Goal: Information Seeking & Learning: Learn about a topic

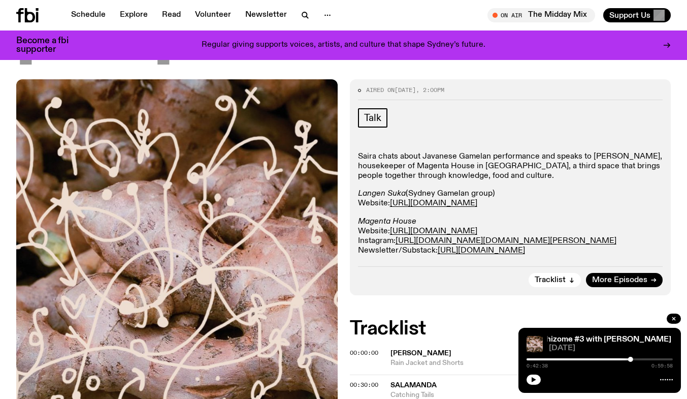
scroll to position [253, 0]
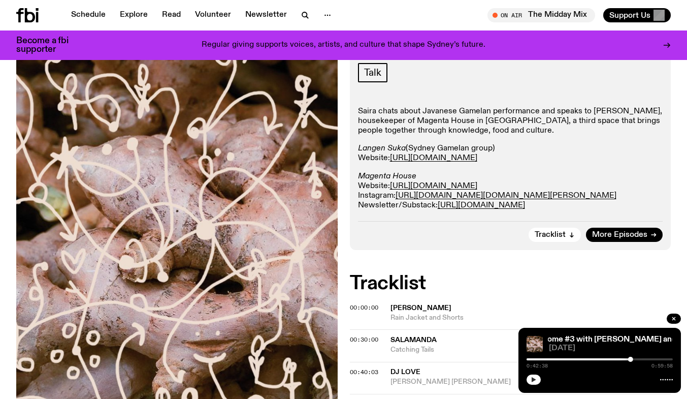
click at [530, 381] on button "button" at bounding box center [533, 379] width 14 height 10
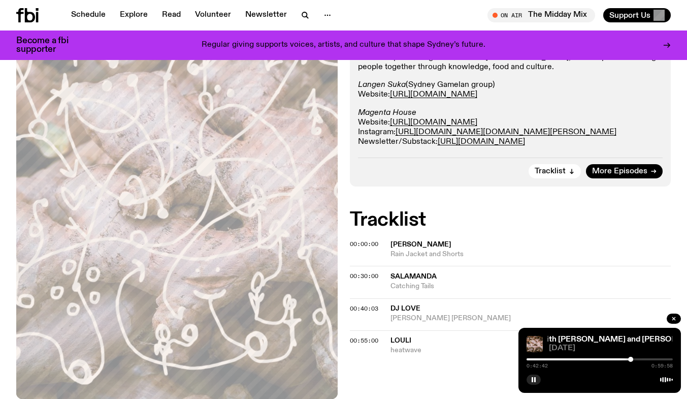
scroll to position [304, 0]
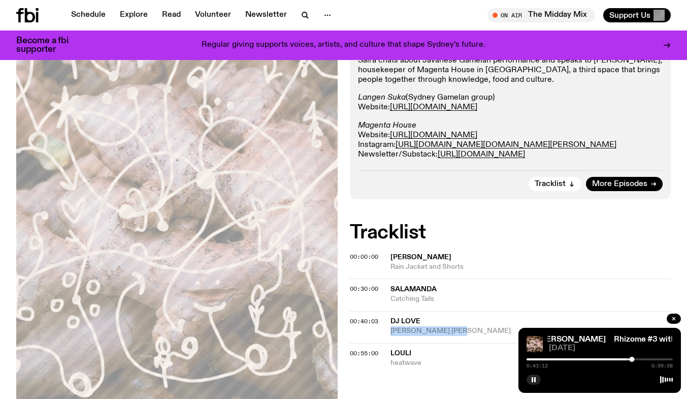
drag, startPoint x: 464, startPoint y: 283, endPoint x: 384, endPoint y: 286, distance: 79.8
click at [384, 311] on div "00:40:03 DJ Love [PERSON_NAME] [PERSON_NAME]" at bounding box center [510, 327] width 321 height 32
copy span "[PERSON_NAME] [PERSON_NAME]"
click at [536, 374] on button "button" at bounding box center [533, 379] width 14 height 10
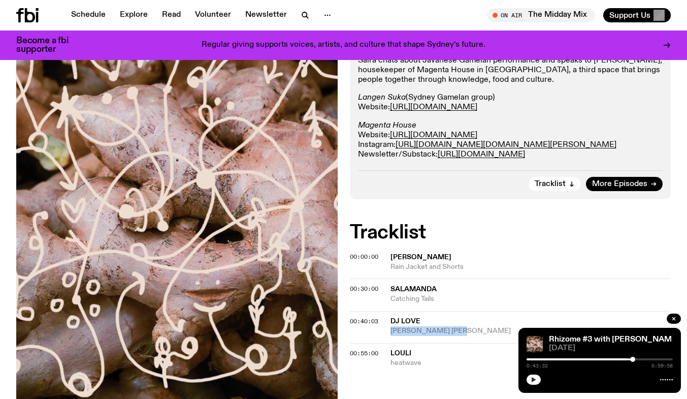
click at [532, 381] on icon "button" at bounding box center [534, 379] width 5 height 5
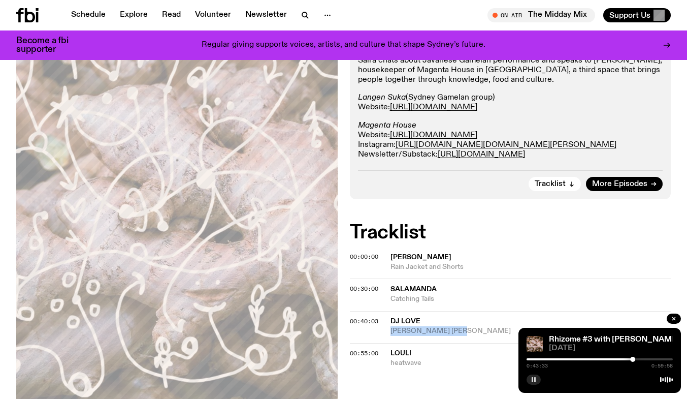
click at [637, 358] on div at bounding box center [599, 359] width 146 height 2
click at [641, 358] on div at bounding box center [599, 359] width 146 height 2
click at [639, 358] on div at bounding box center [639, 358] width 5 height 5
click at [636, 359] on div at bounding box center [566, 359] width 146 height 2
click at [637, 358] on div at bounding box center [636, 358] width 5 height 5
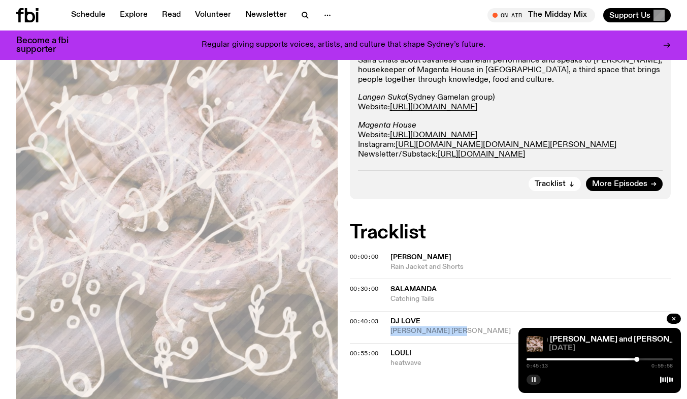
click at [638, 356] on div "0:45:13 0:59:58" at bounding box center [599, 362] width 146 height 12
click at [638, 357] on div at bounding box center [637, 358] width 5 height 5
click at [664, 359] on div at bounding box center [598, 359] width 146 height 2
click at [659, 361] on div "0:56:26 0:59:58" at bounding box center [599, 362] width 146 height 12
click at [658, 357] on div "0:56:27 0:59:58" at bounding box center [599, 362] width 146 height 12
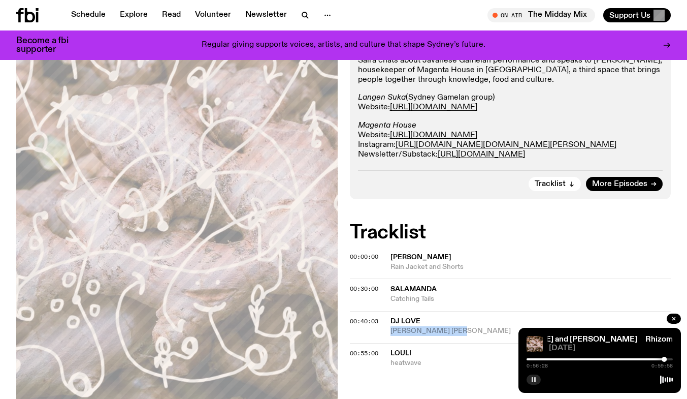
click at [658, 358] on div at bounding box center [591, 359] width 146 height 2
click at [662, 356] on div "0:54:11 0:59:58" at bounding box center [599, 362] width 146 height 12
click at [665, 356] on div "0:54:12 0:59:58" at bounding box center [599, 362] width 146 height 12
click at [665, 358] on div at bounding box center [599, 359] width 146 height 2
click at [663, 358] on div at bounding box center [665, 358] width 5 height 5
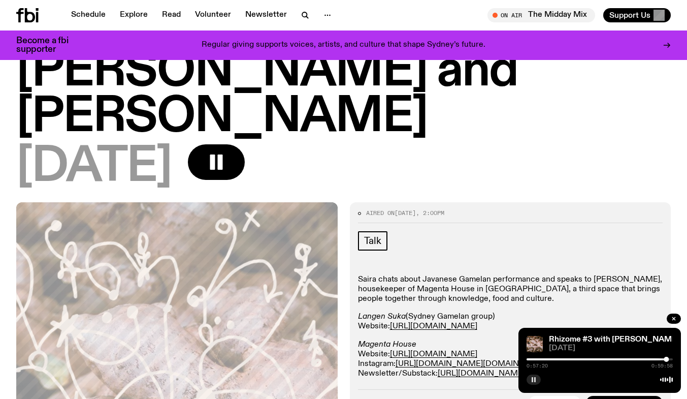
scroll to position [0, 0]
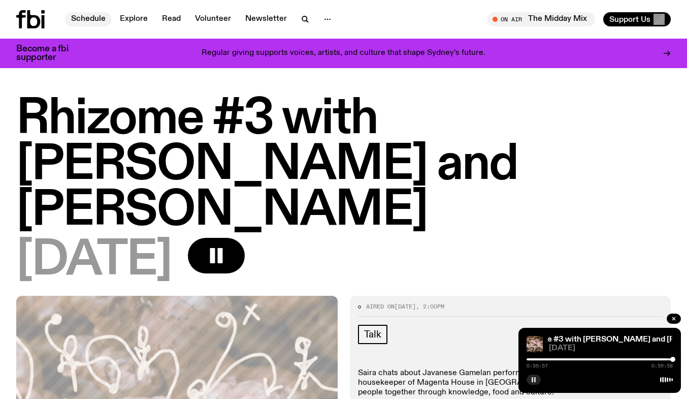
click at [95, 20] on link "Schedule" at bounding box center [88, 19] width 47 height 14
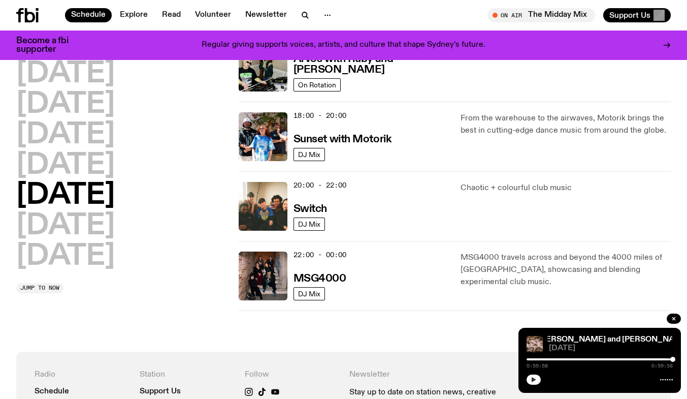
scroll to position [500, 0]
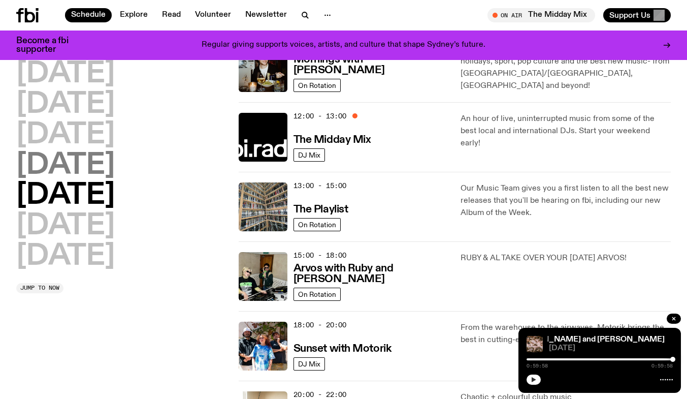
click at [115, 178] on h2 "[DATE]" at bounding box center [65, 165] width 98 height 28
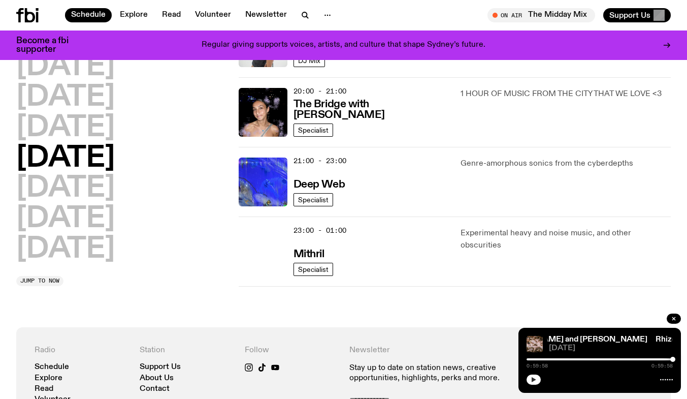
scroll to position [485, 0]
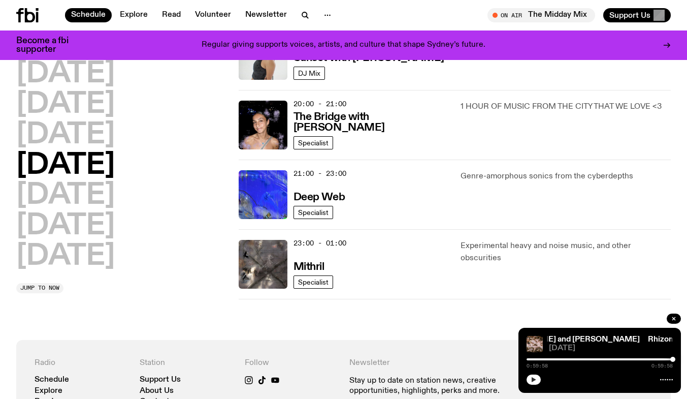
click at [448, 192] on div "21:00 - 23:00 Deep Web" at bounding box center [370, 194] width 155 height 49
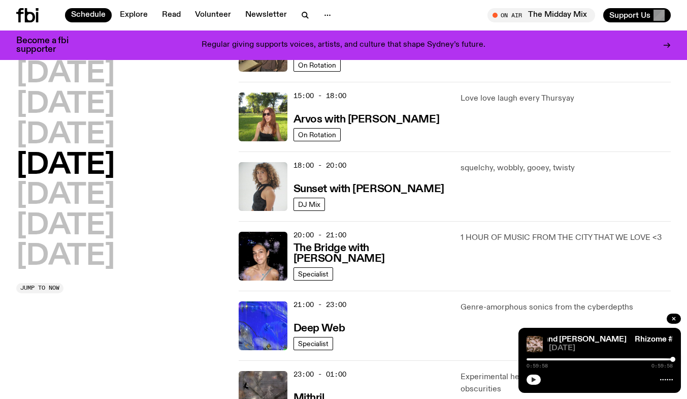
scroll to position [536, 0]
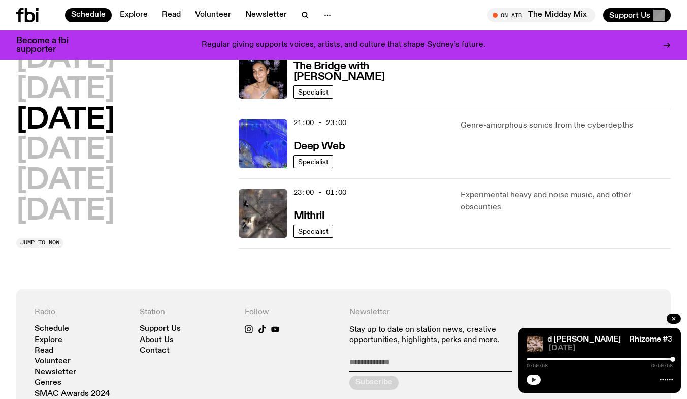
click at [314, 134] on div "21:00 - 23:00 Deep Web" at bounding box center [370, 143] width 155 height 49
click at [316, 144] on h3 "Deep Web" at bounding box center [318, 146] width 51 height 11
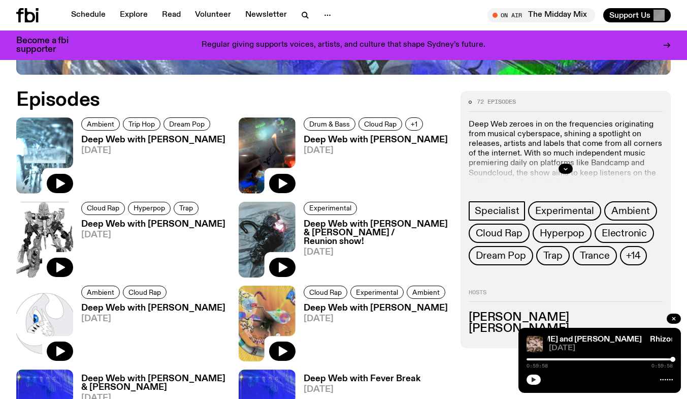
scroll to position [450, 0]
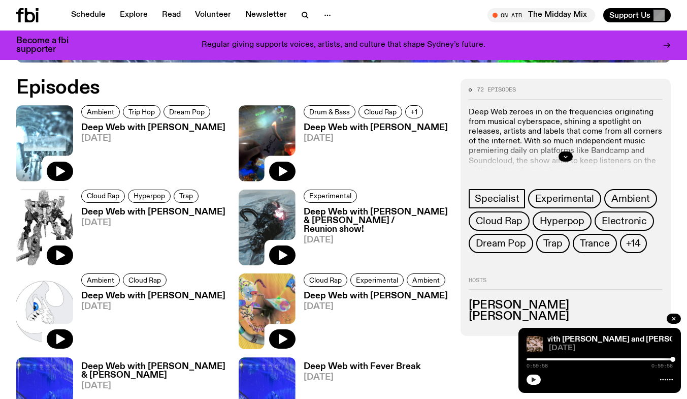
click at [153, 137] on span "[DATE]" at bounding box center [153, 138] width 144 height 9
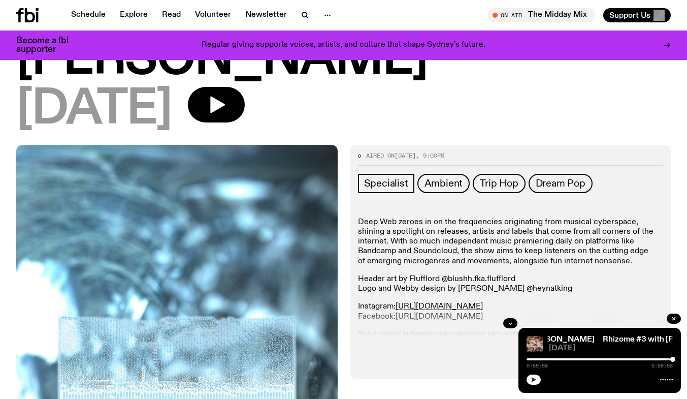
scroll to position [96, 0]
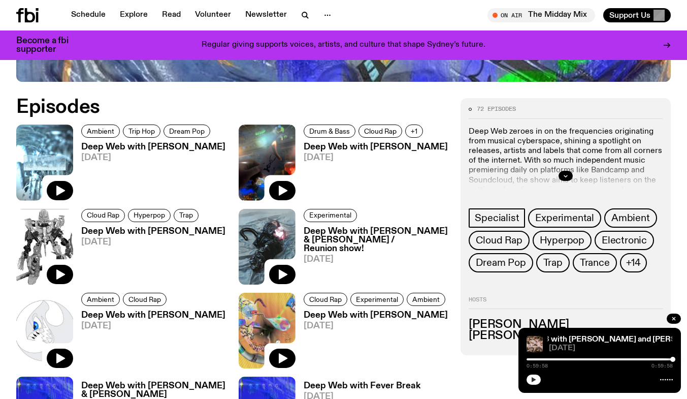
scroll to position [450, 0]
